Goal: Complete application form

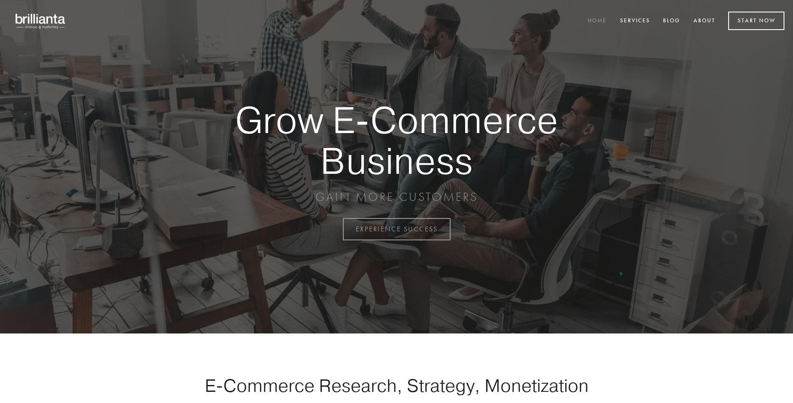
scroll to position [2249, 0]
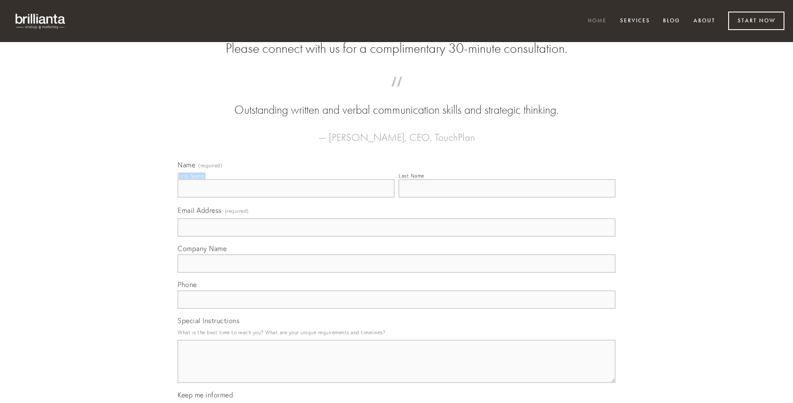
type input "[PERSON_NAME]"
click at [507, 197] on input "Last Name" at bounding box center [507, 188] width 217 height 18
type input "[PERSON_NAME]"
click at [396, 236] on input "Email Address (required)" at bounding box center [397, 227] width 438 height 18
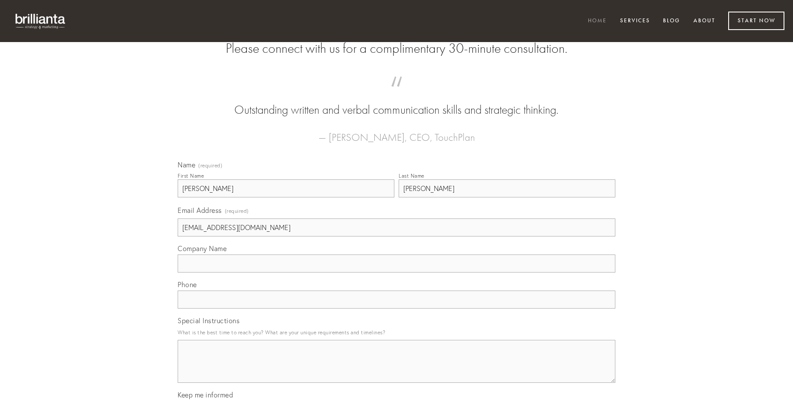
type input "[EMAIL_ADDRESS][DOMAIN_NAME]"
click at [396, 272] on input "Company Name" at bounding box center [397, 263] width 438 height 18
type input "auctor"
click at [396, 309] on input "text" at bounding box center [397, 299] width 438 height 18
click at [396, 369] on textarea "Special Instructions" at bounding box center [397, 361] width 438 height 43
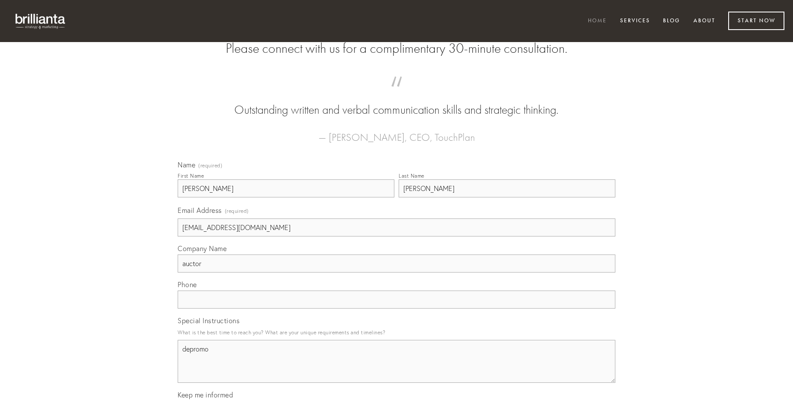
type textarea "depromo"
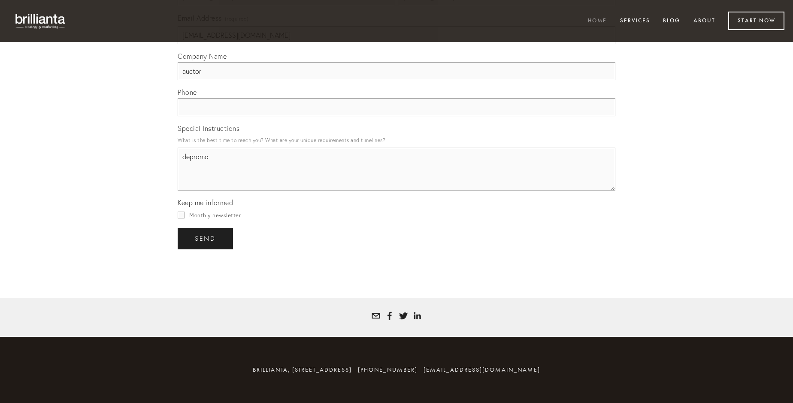
click at [206, 238] on span "send" at bounding box center [205, 239] width 21 height 8
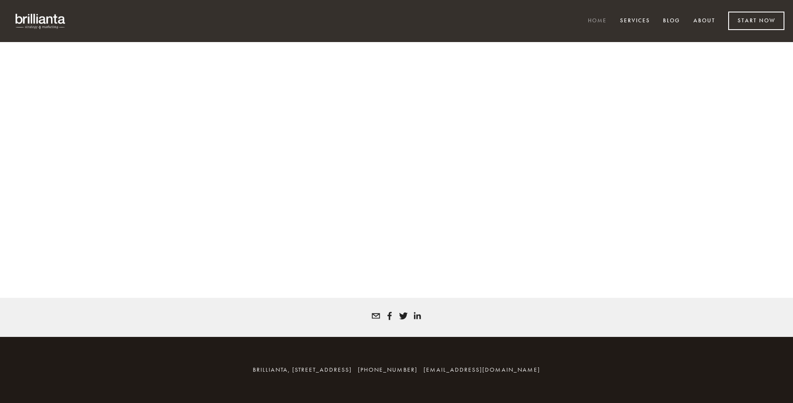
scroll to position [2238, 0]
